Goal: Complete application form

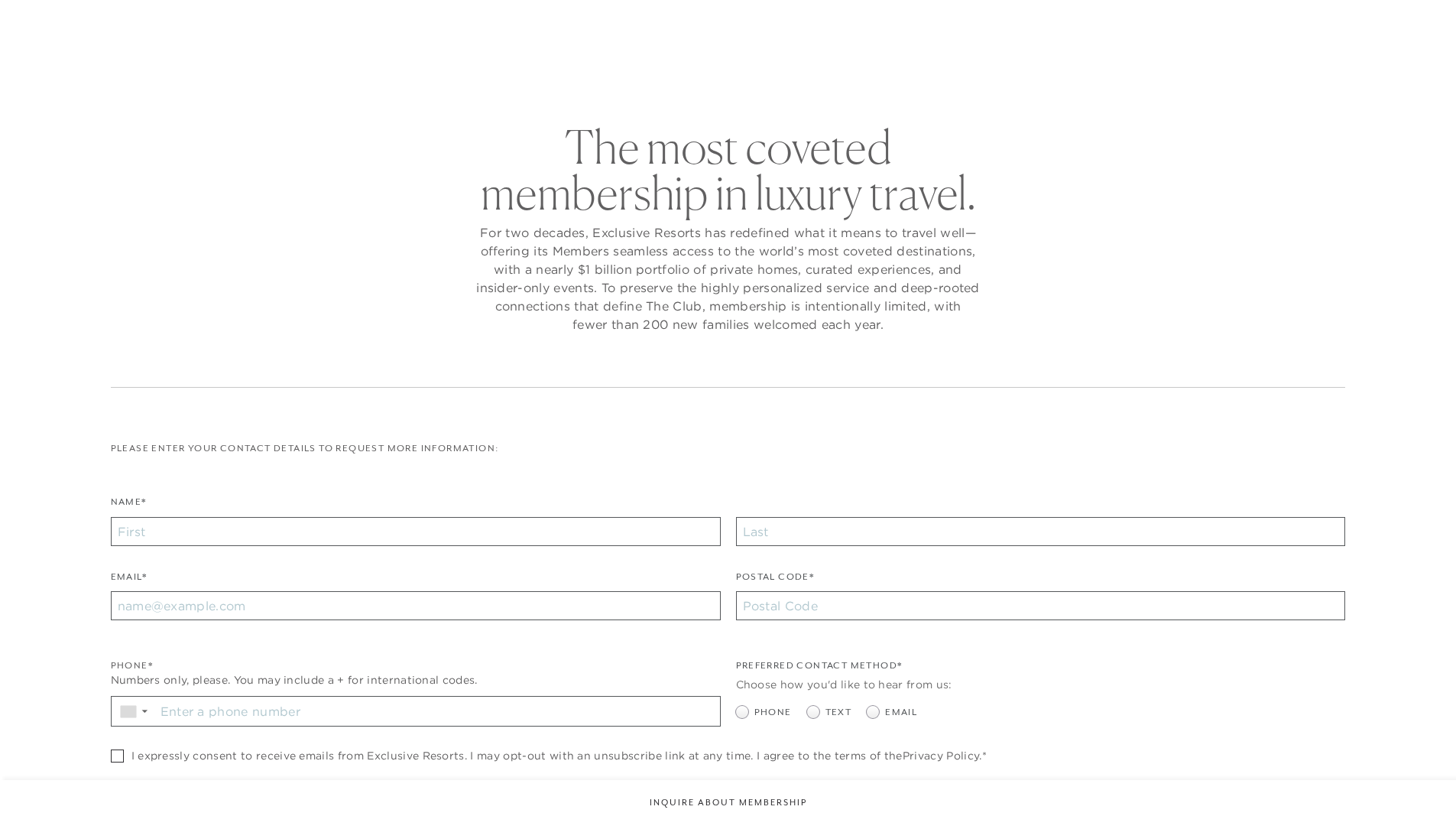
checkbox input "false"
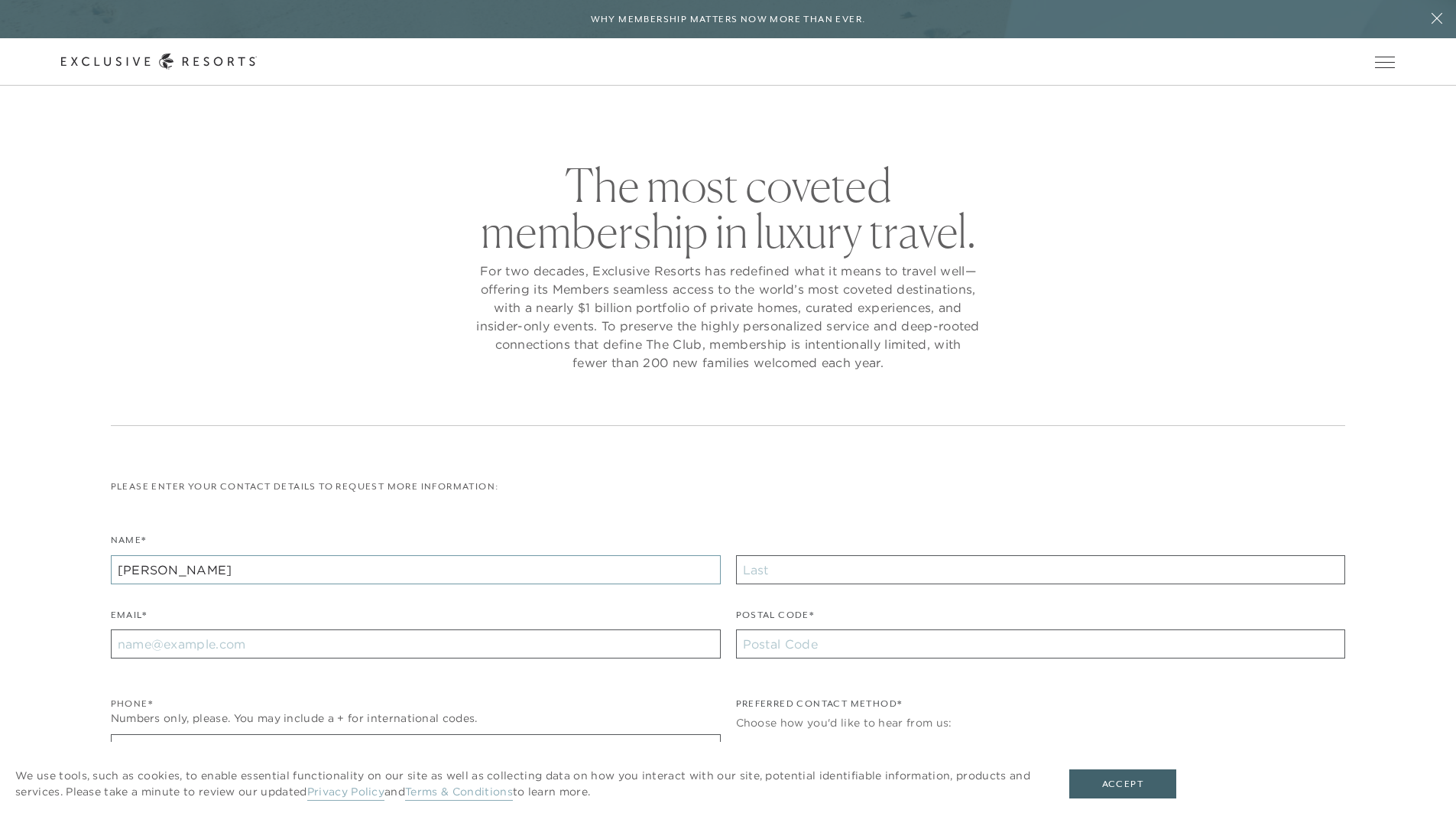
type input "[PERSON_NAME]"
type input "[EMAIL_ADDRESS][DOMAIN_NAME]"
type input "10001"
click at [437, 735] on input "Stay in the know. Sign up for sms updates for the latest club news Sign up to g…" at bounding box center [437, 749] width 564 height 29
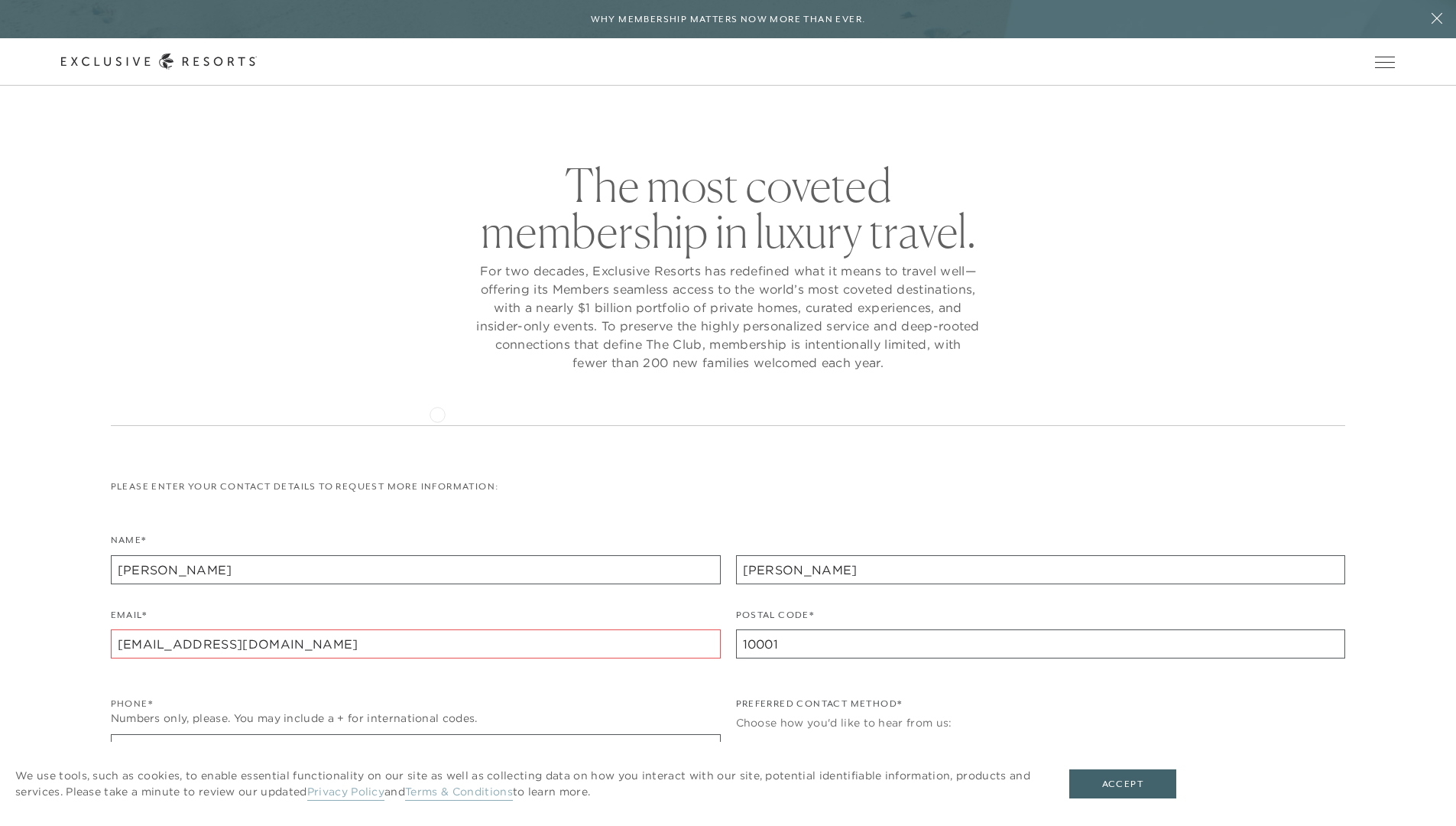
scroll to position [338, 0]
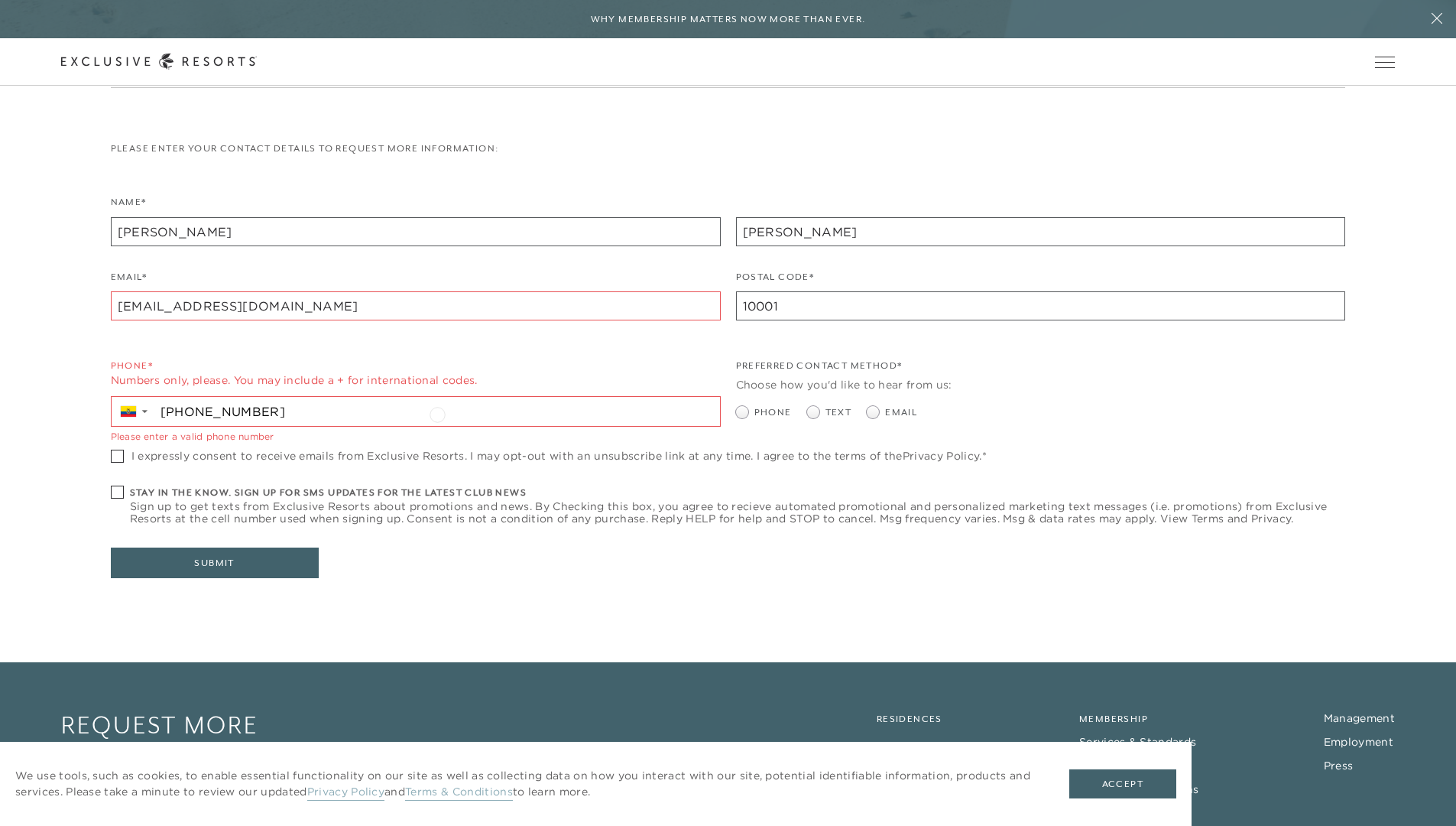
type input "[PHONE_NUMBER]"
radio input "true"
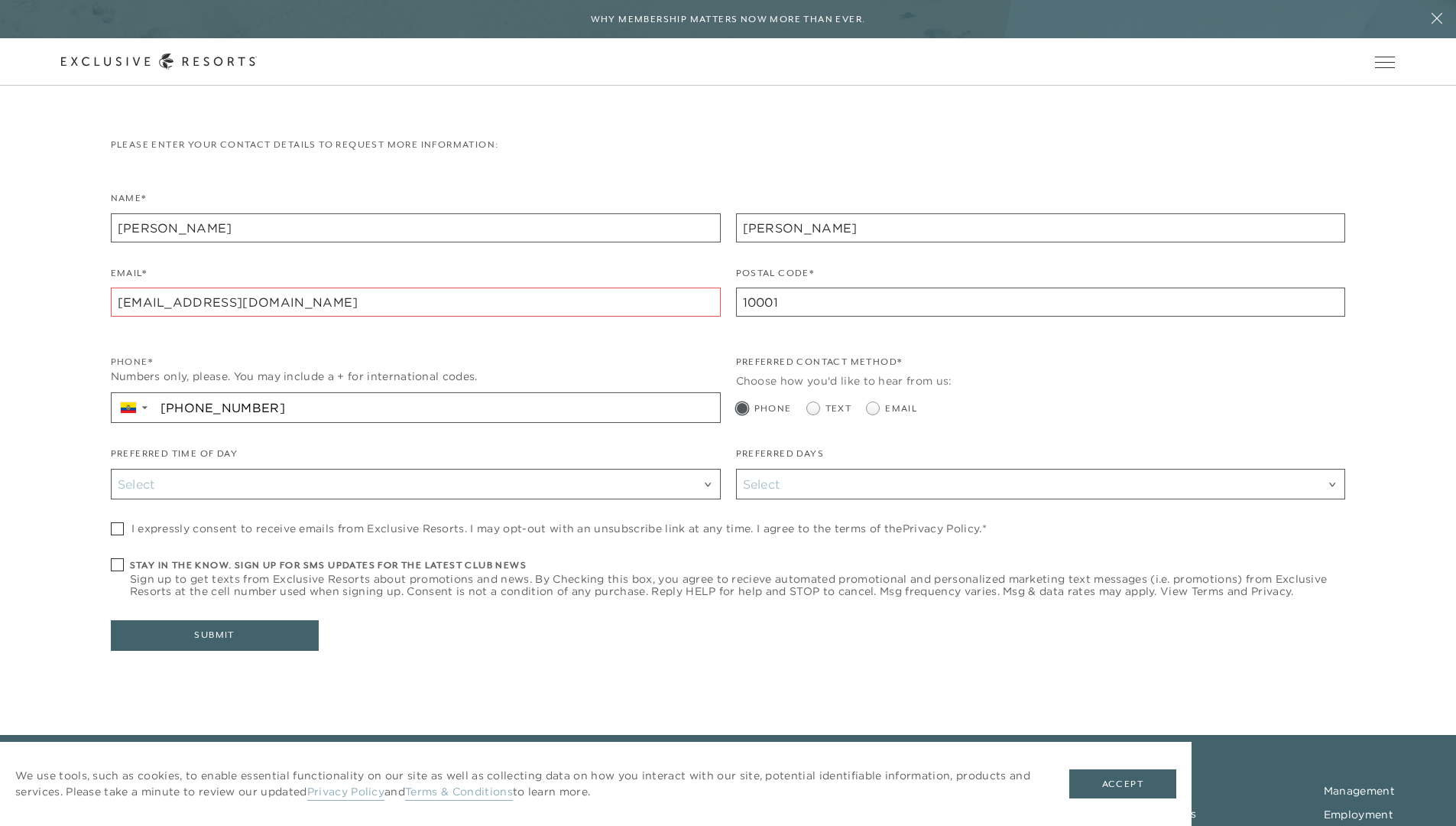
checkbox input "true"
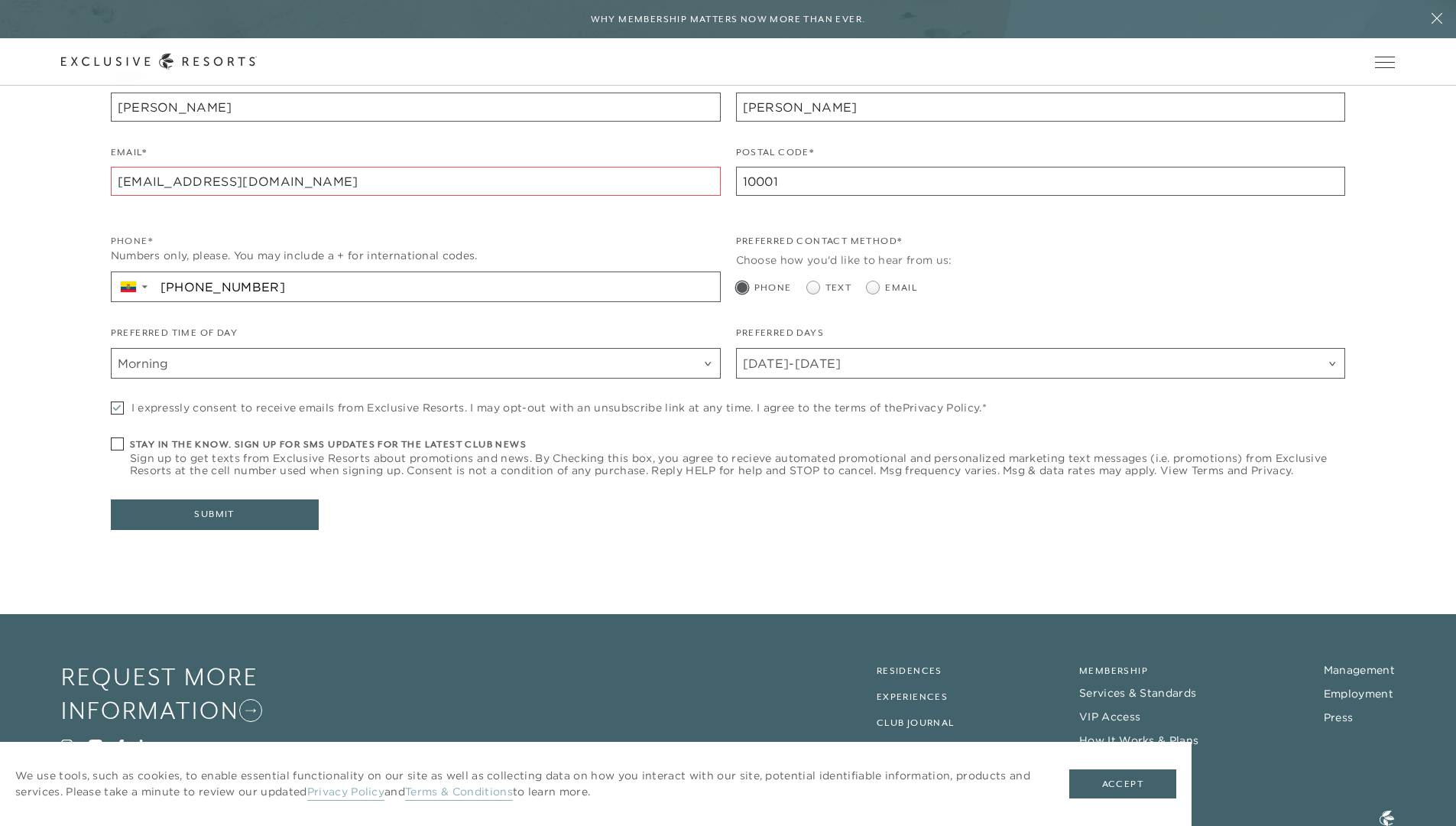
checkbox input "true"
type input "[PHONE_NUMBER]"
